Goal: Information Seeking & Learning: Learn about a topic

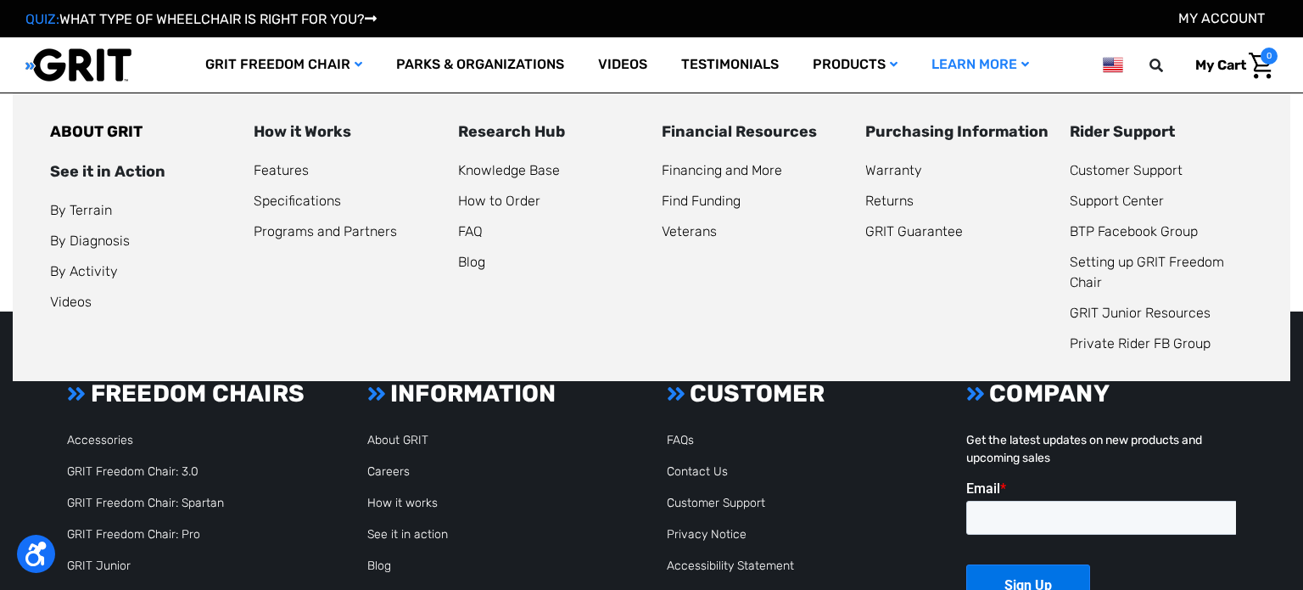
click at [1035, 65] on link "Learn More" at bounding box center [981, 64] width 132 height 55
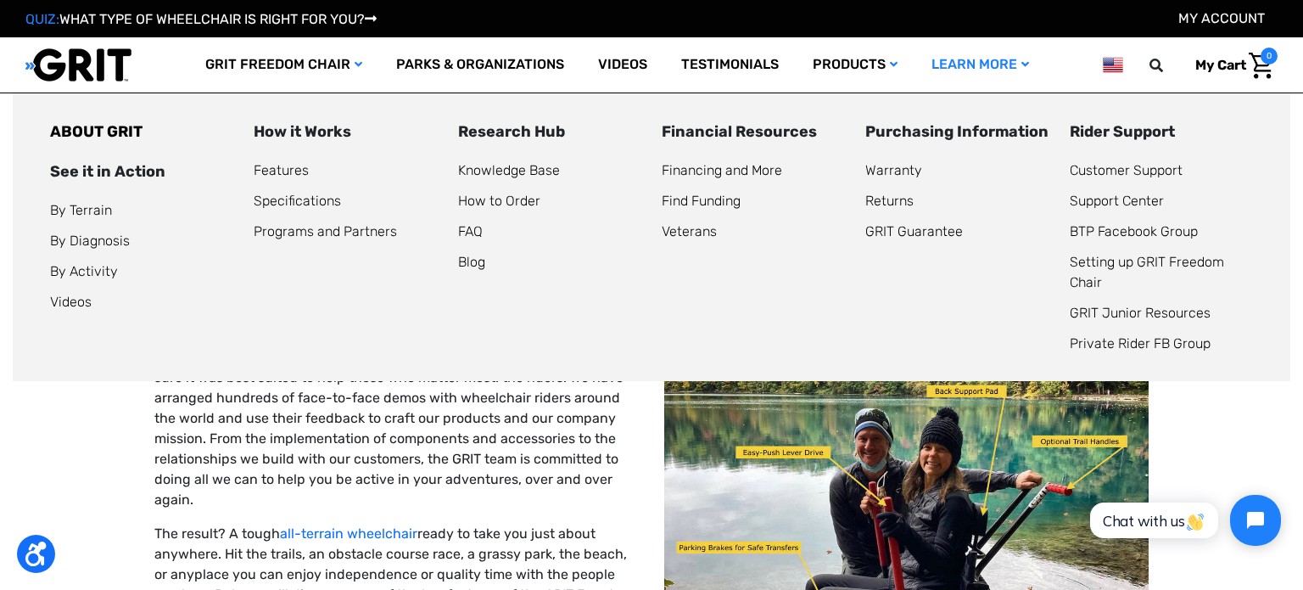
click at [1026, 64] on icon at bounding box center [1026, 65] width 8 height 12
click at [1127, 204] on link "Support Center" at bounding box center [1117, 201] width 94 height 16
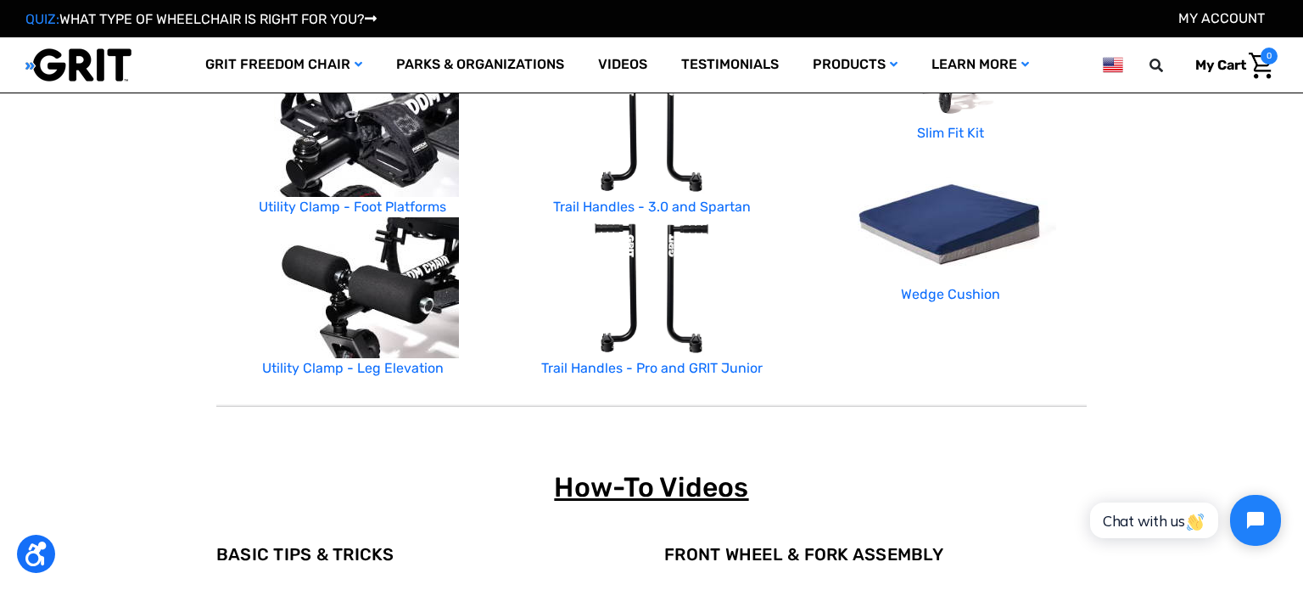
scroll to position [695, 0]
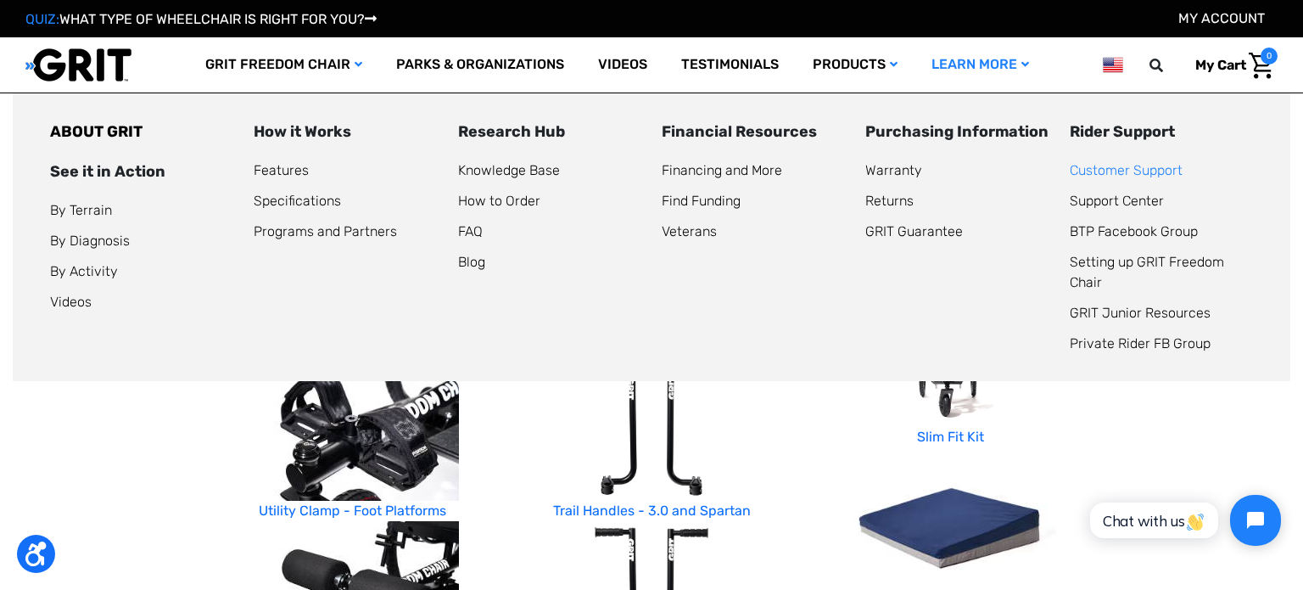
click at [1093, 175] on link "Customer Support" at bounding box center [1126, 170] width 113 height 16
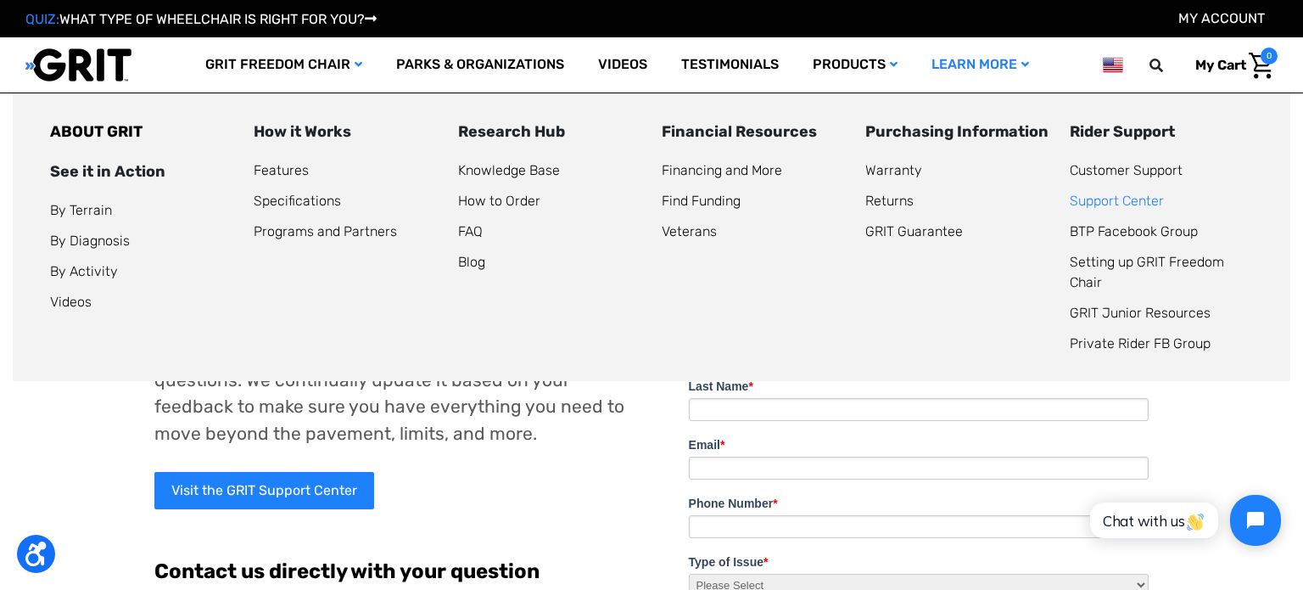
click at [1094, 208] on link "Support Center" at bounding box center [1117, 201] width 94 height 16
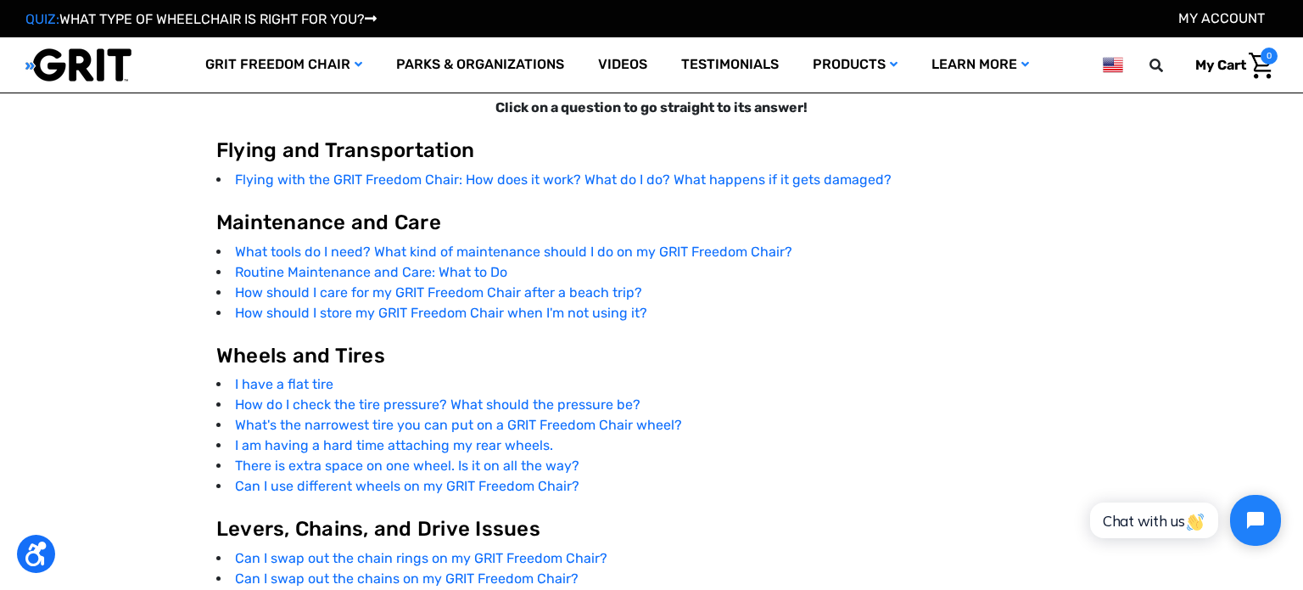
scroll to position [3161, 0]
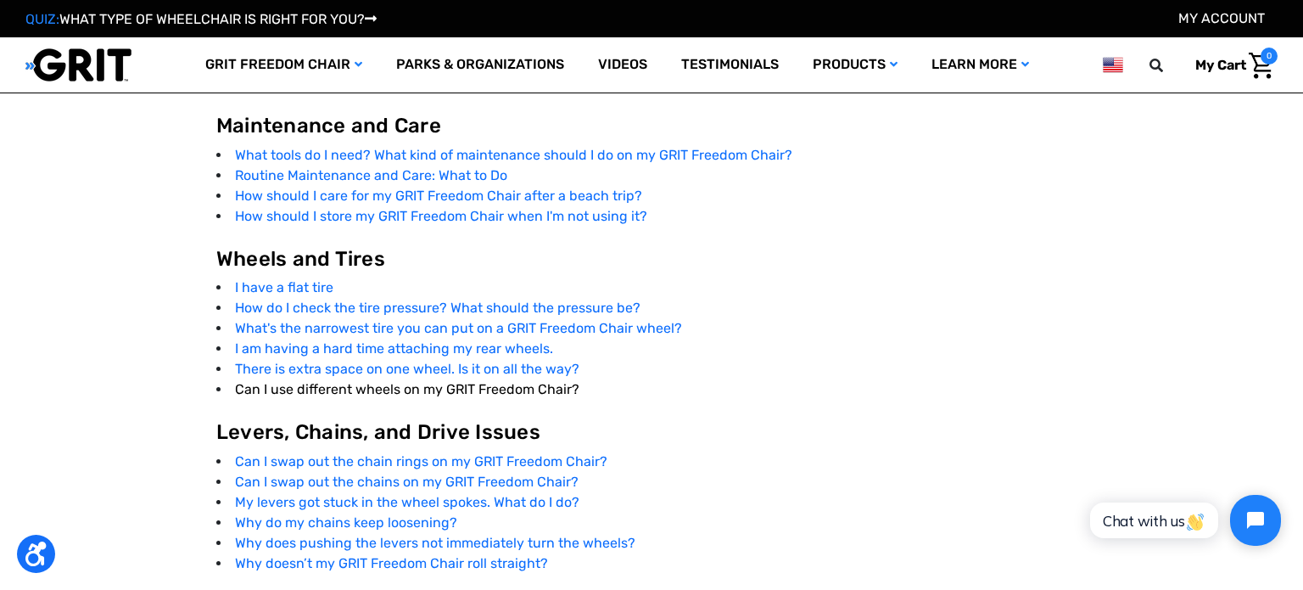
click at [283, 393] on link "Can I use different wheels on my GRIT Freedom Chair?" at bounding box center [407, 389] width 344 height 16
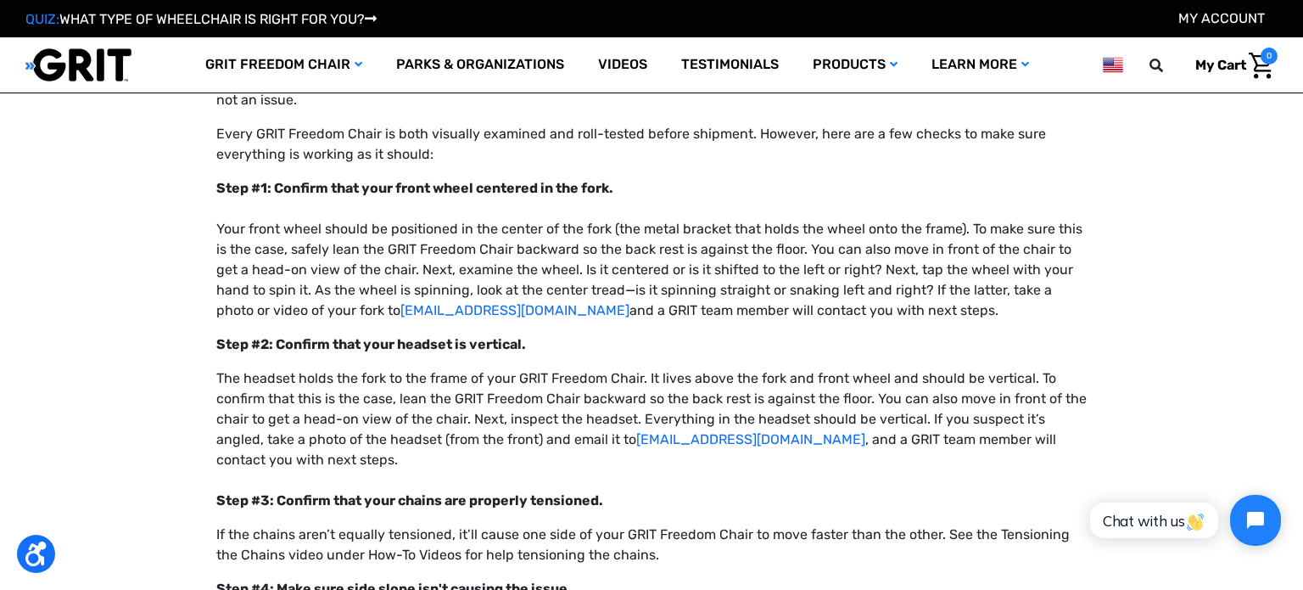
scroll to position [11748, 0]
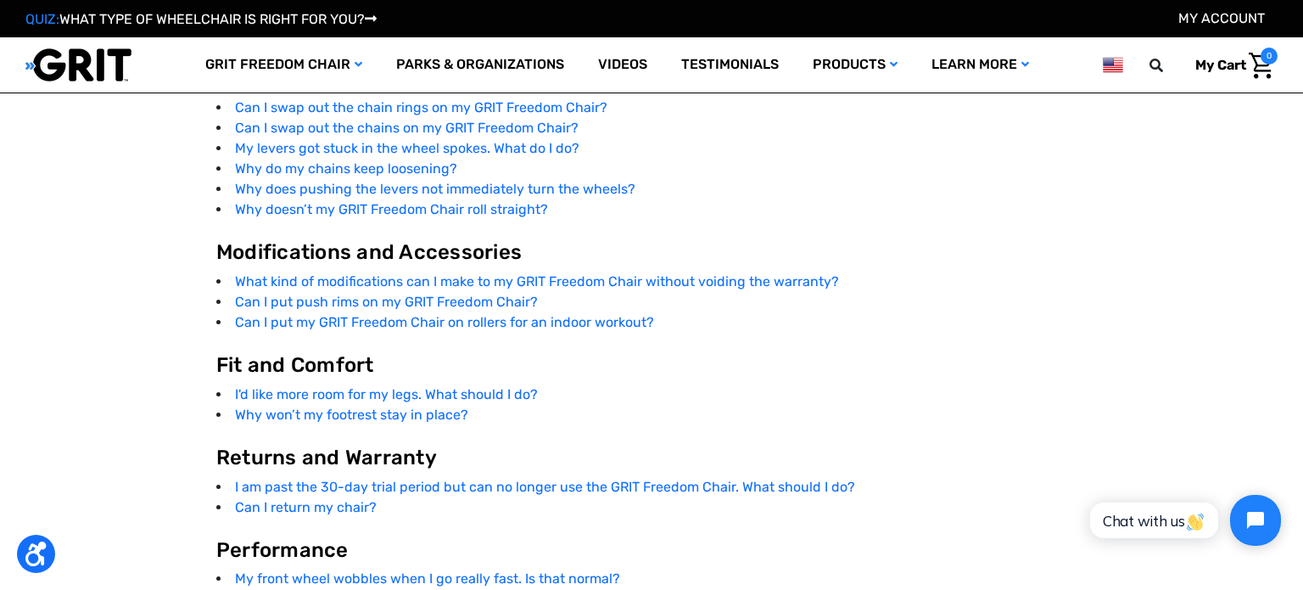
scroll to position [3161, 0]
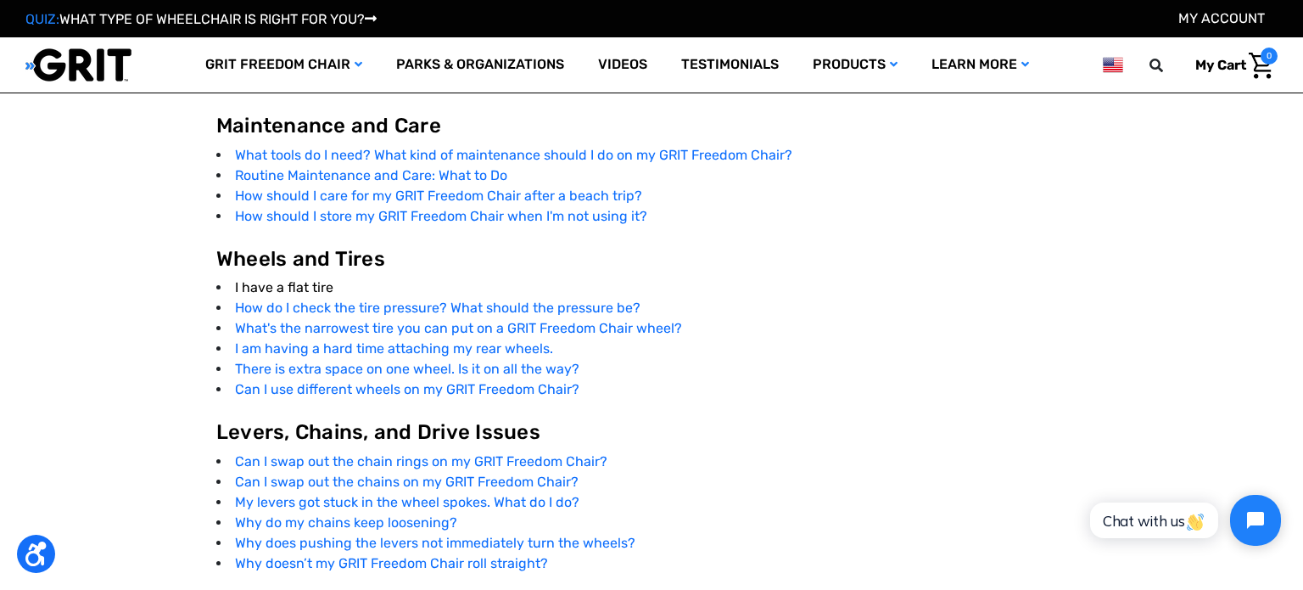
click at [308, 289] on link "I have a flat tire" at bounding box center [284, 287] width 98 height 16
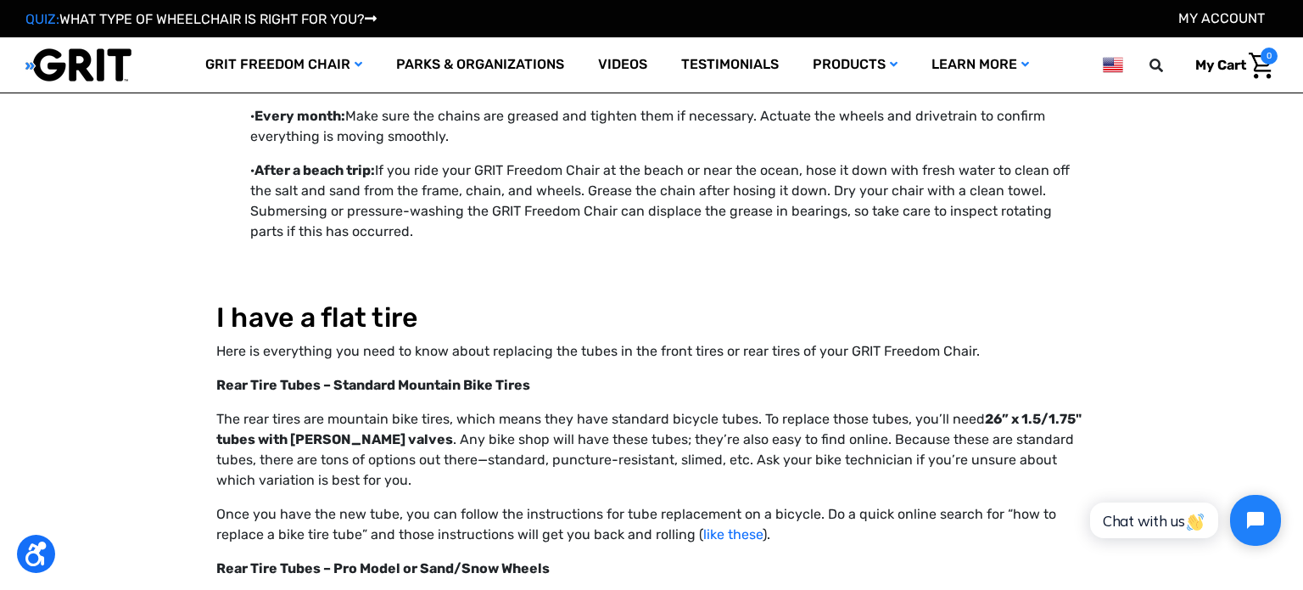
scroll to position [5592, 0]
